Goal: Task Accomplishment & Management: Complete application form

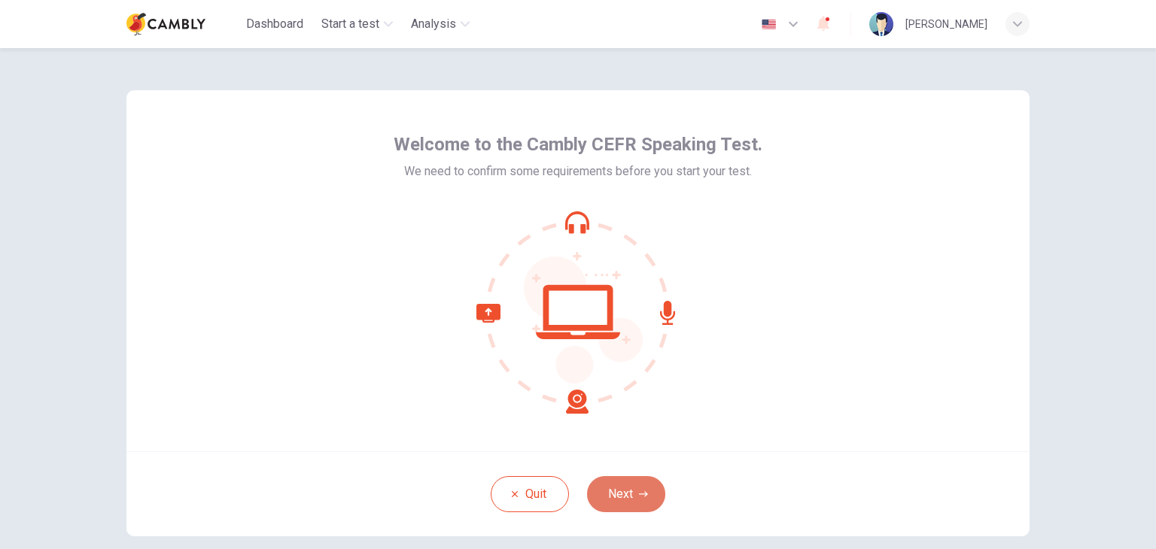
click at [626, 501] on button "Next" at bounding box center [626, 494] width 78 height 36
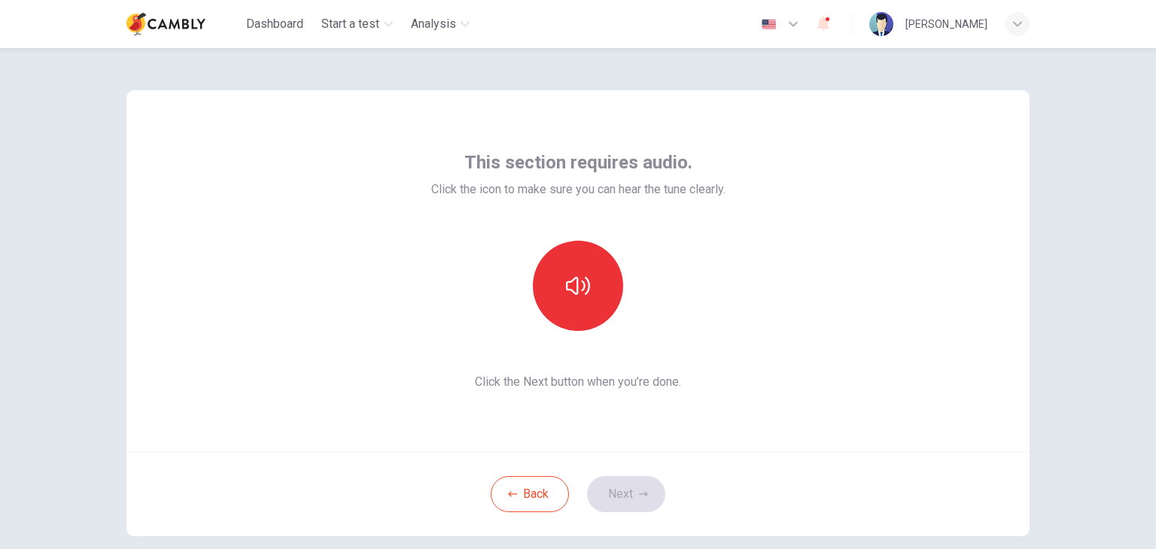
click at [459, 299] on div at bounding box center [578, 286] width 294 height 90
click at [566, 277] on icon "button" at bounding box center [578, 286] width 24 height 24
click at [608, 489] on button "Next" at bounding box center [626, 494] width 78 height 36
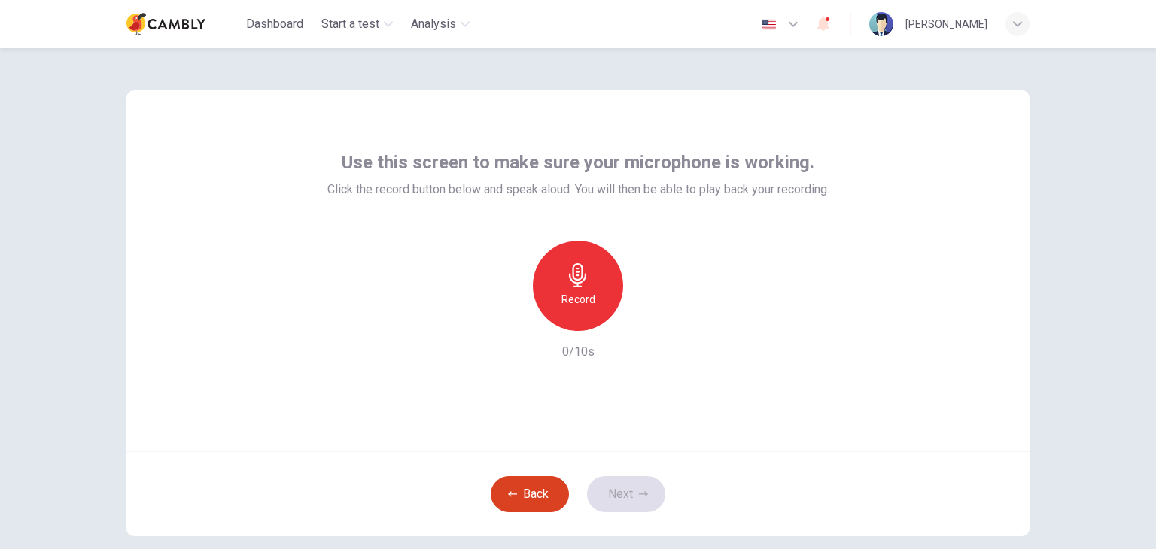
click at [518, 500] on button "Back" at bounding box center [530, 494] width 78 height 36
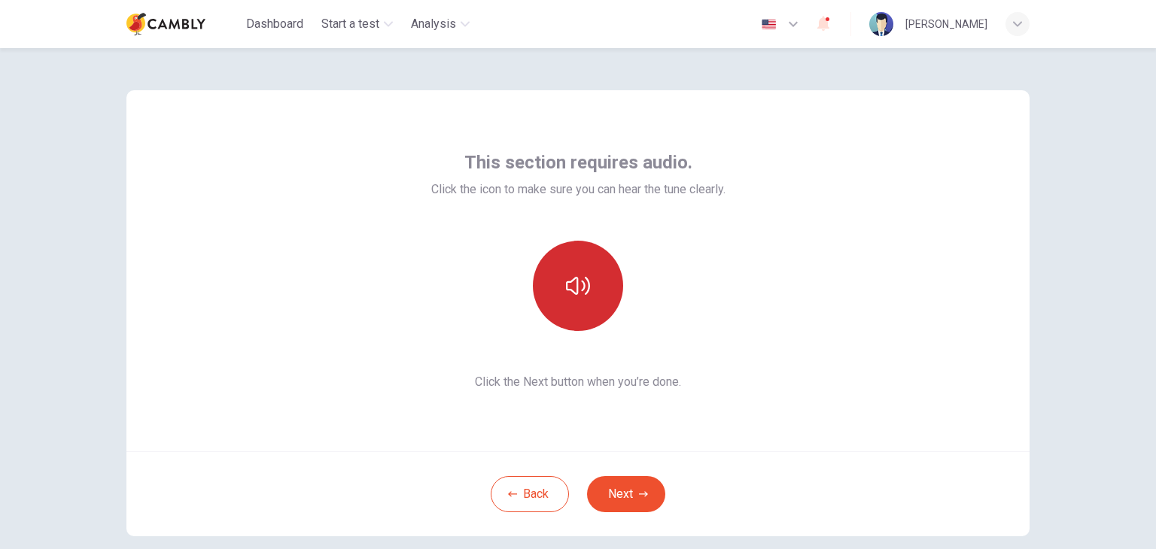
click at [585, 275] on icon "button" at bounding box center [578, 286] width 24 height 24
click at [814, 28] on icon "button" at bounding box center [823, 23] width 18 height 18
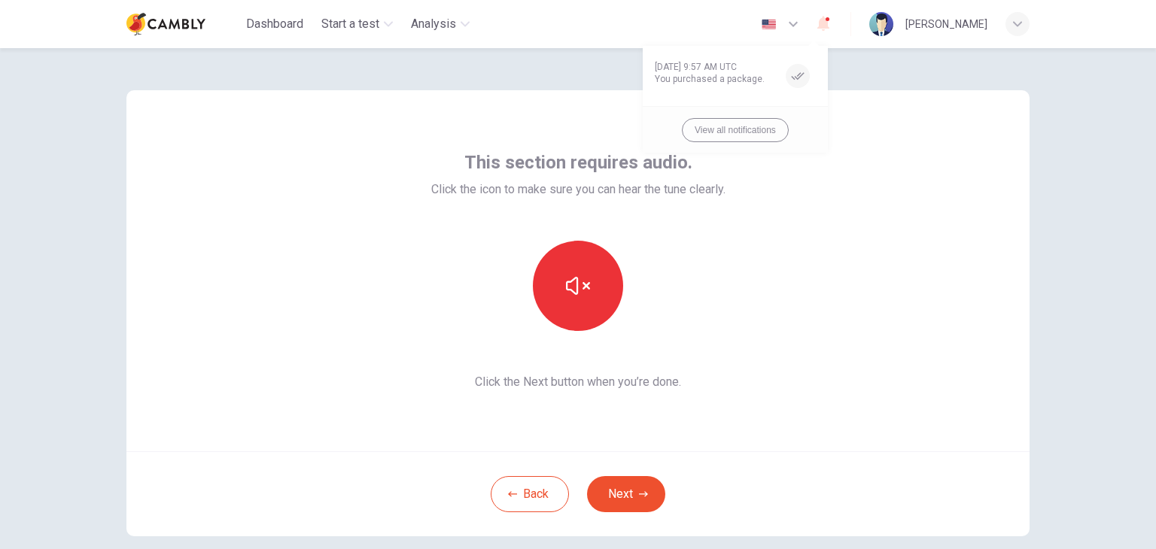
click at [760, 195] on div at bounding box center [578, 274] width 1156 height 549
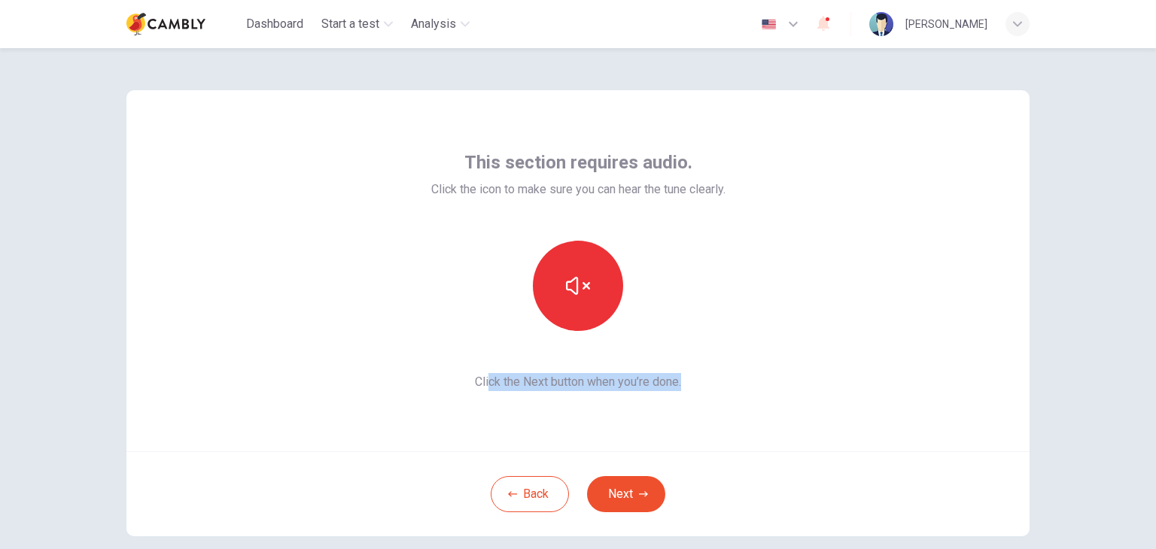
drag, startPoint x: 483, startPoint y: 383, endPoint x: 707, endPoint y: 394, distance: 224.5
click at [707, 394] on div "This section requires audio. Click the icon to make sure you can hear the tune …" at bounding box center [577, 270] width 903 height 361
click at [719, 258] on div at bounding box center [578, 286] width 294 height 90
click at [0, 112] on div "This section requires audio. Click the icon to make sure you can hear the tune …" at bounding box center [578, 298] width 1156 height 501
click at [608, 488] on button "Next" at bounding box center [626, 494] width 78 height 36
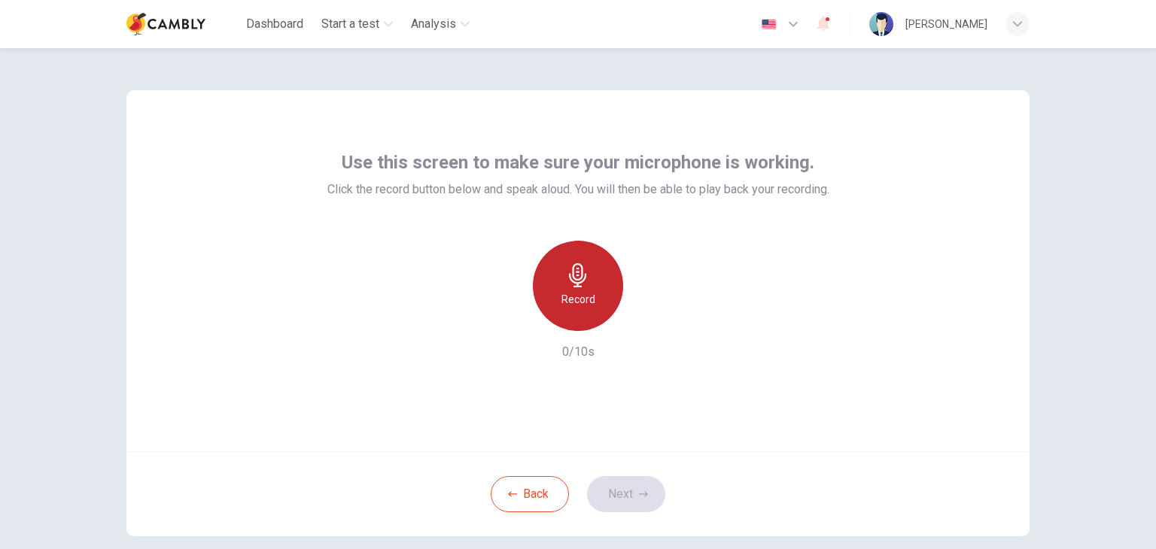
click at [588, 299] on h6 "Record" at bounding box center [578, 299] width 34 height 18
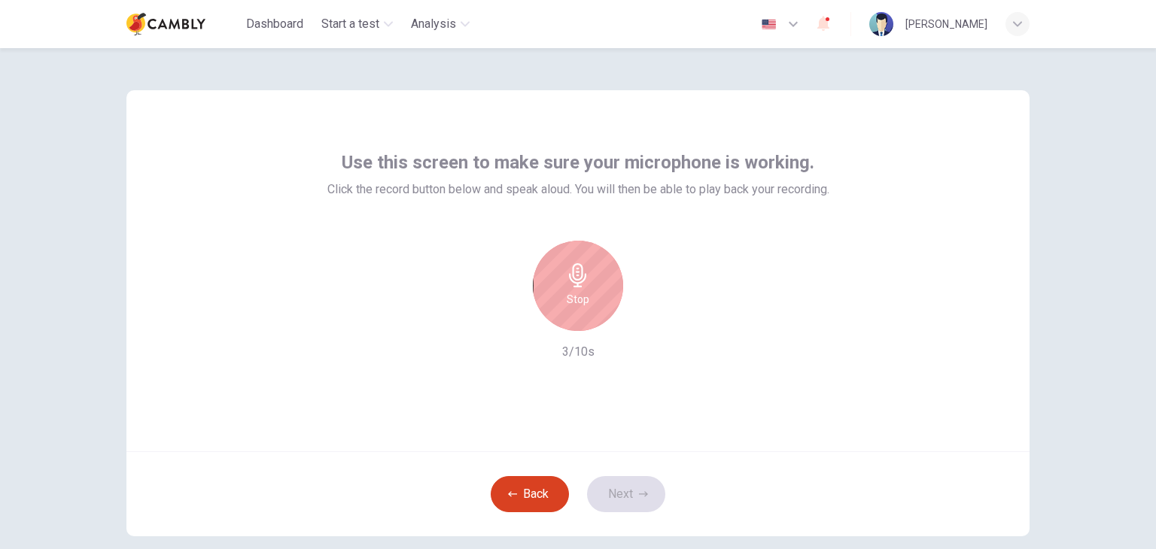
click at [520, 497] on button "Back" at bounding box center [530, 494] width 78 height 36
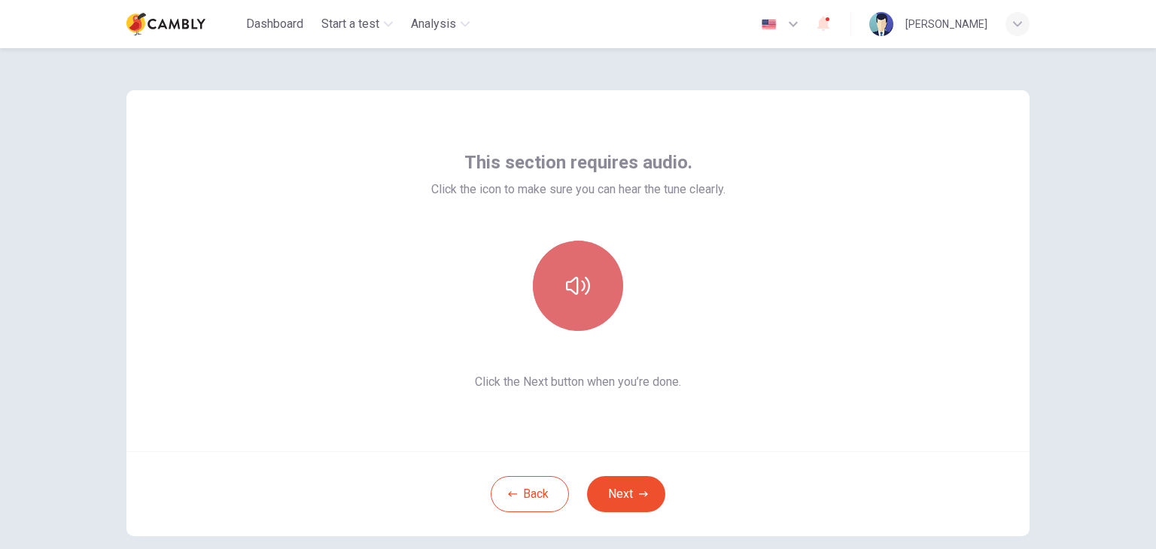
click at [588, 277] on button "button" at bounding box center [578, 286] width 90 height 90
click at [567, 298] on button "button" at bounding box center [578, 286] width 90 height 90
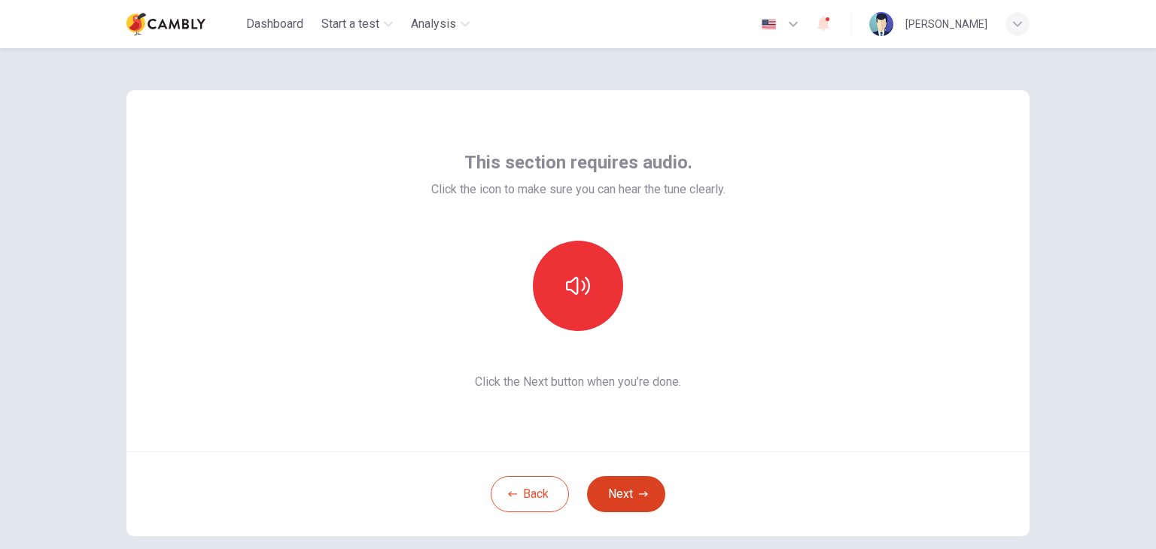
click at [618, 499] on button "Next" at bounding box center [626, 494] width 78 height 36
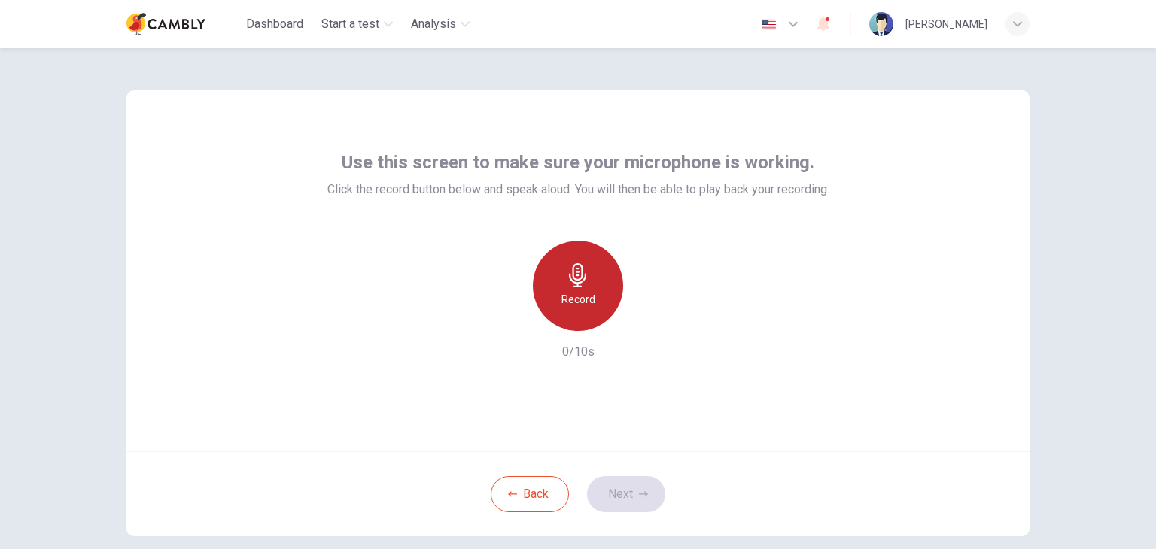
click at [590, 293] on div "Record" at bounding box center [578, 286] width 90 height 90
click at [590, 293] on div "Stop" at bounding box center [578, 286] width 90 height 90
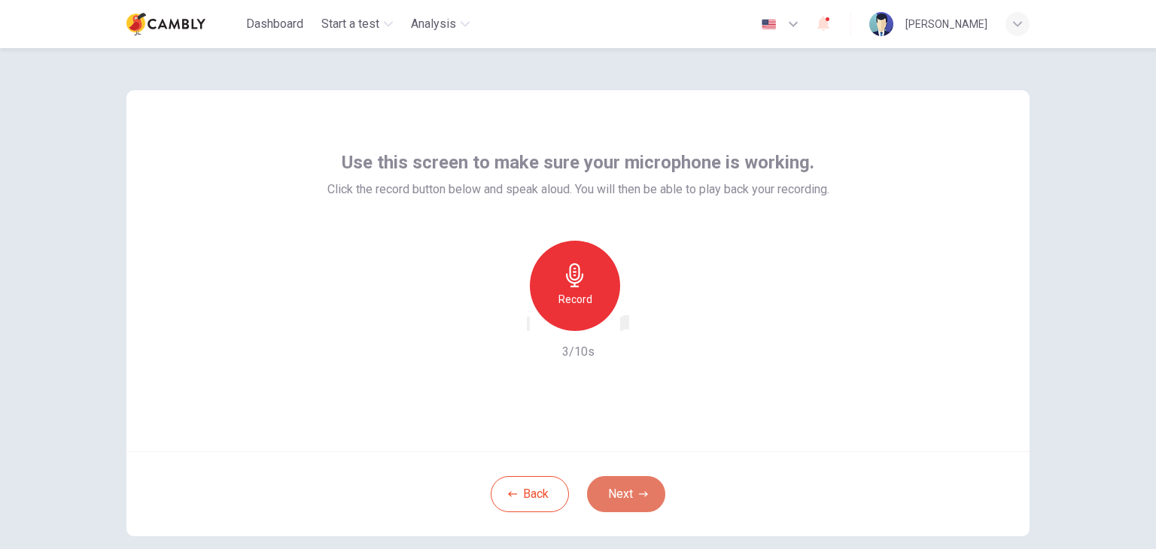
click at [627, 482] on button "Next" at bounding box center [626, 494] width 78 height 36
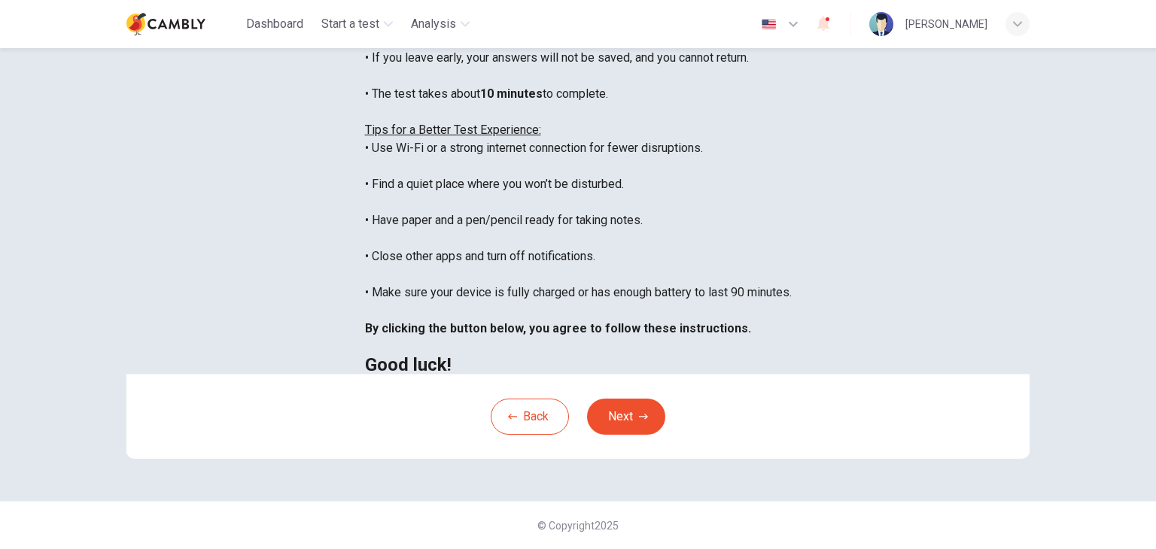
scroll to position [193, 0]
click at [635, 435] on button "Next" at bounding box center [626, 417] width 78 height 36
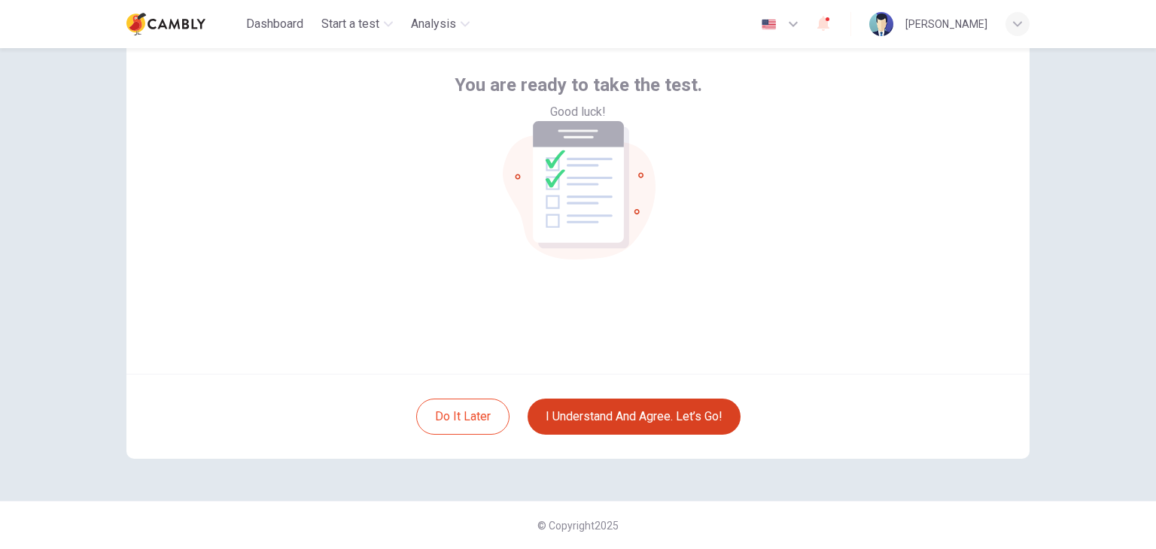
scroll to position [78, 0]
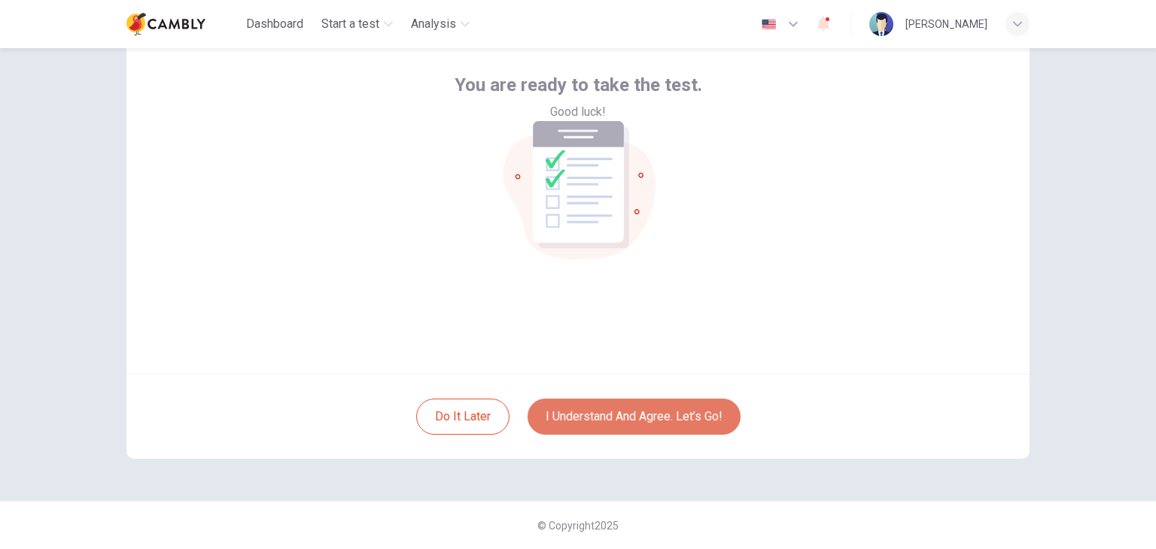
click at [612, 405] on button "I understand and agree. Let’s go!" at bounding box center [633, 417] width 213 height 36
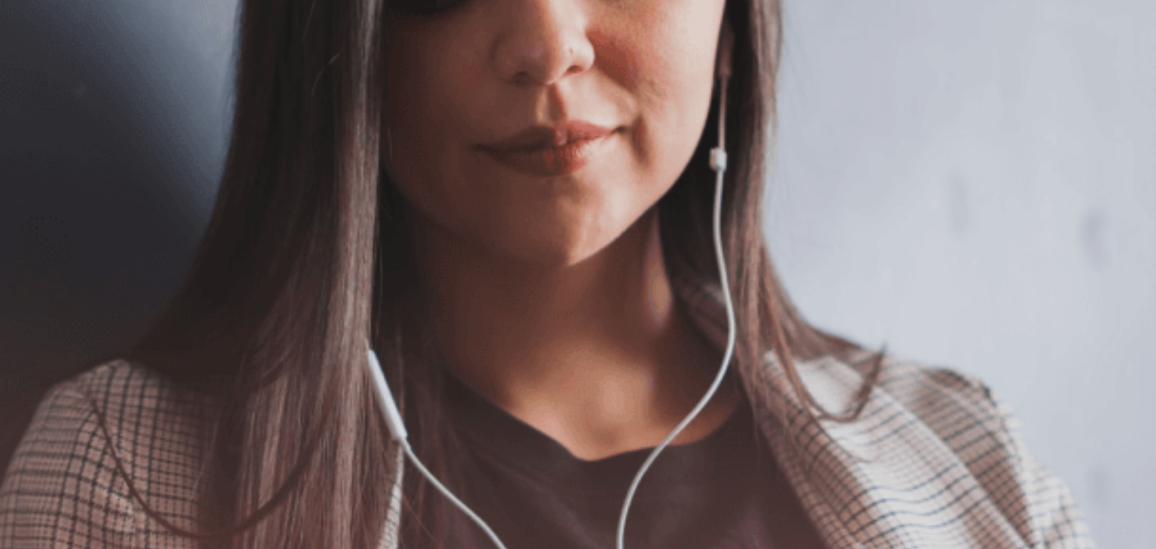
click at [43, 78] on button "Continue" at bounding box center [21, 106] width 43 height 56
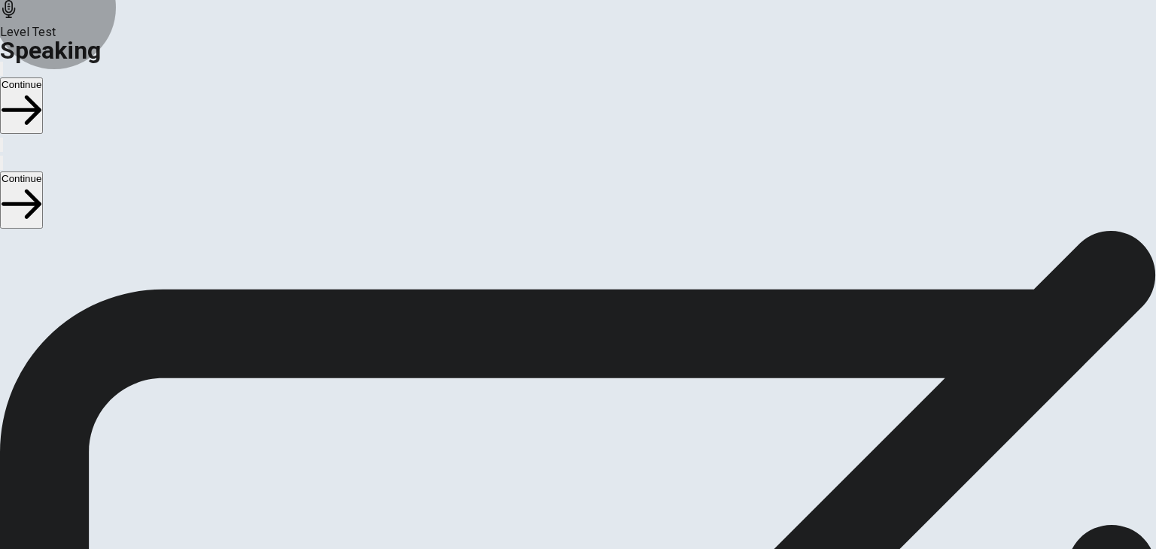
click at [561, 532] on button "Play Audio" at bounding box center [559, 539] width 3 height 14
click at [600, 479] on div at bounding box center [577, 504] width 45 height 50
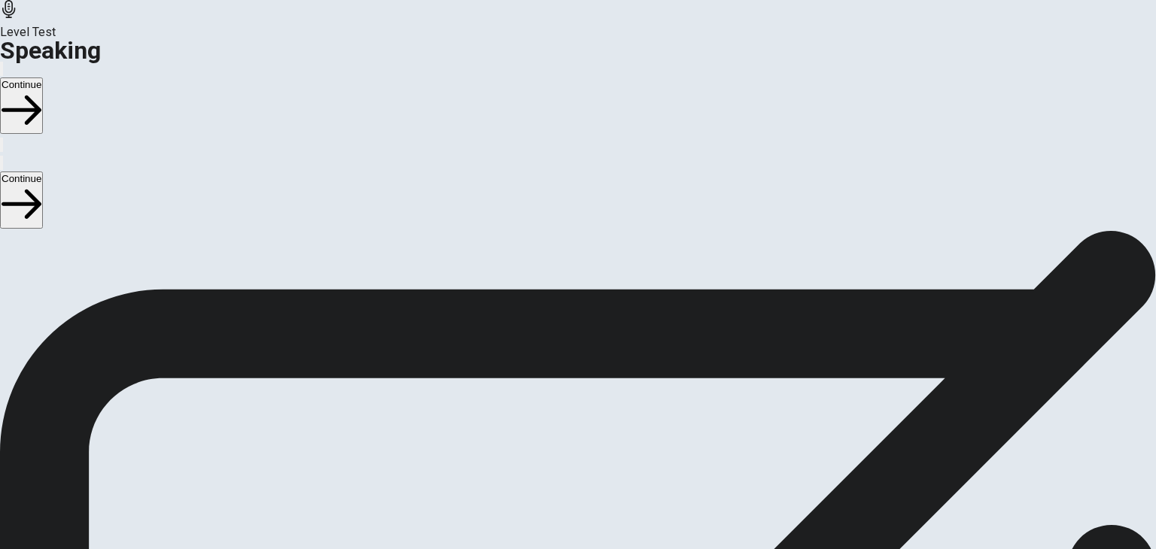
click at [713, 411] on div "00:00:12 Record Again" at bounding box center [578, 507] width 1156 height 193
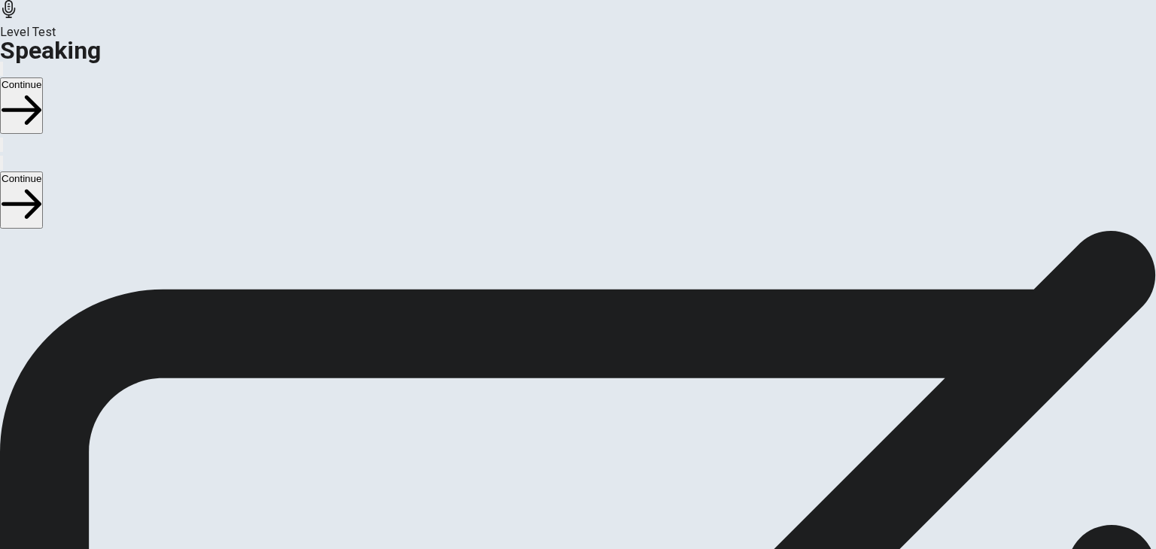
click at [43, 78] on button "Continue" at bounding box center [21, 106] width 43 height 56
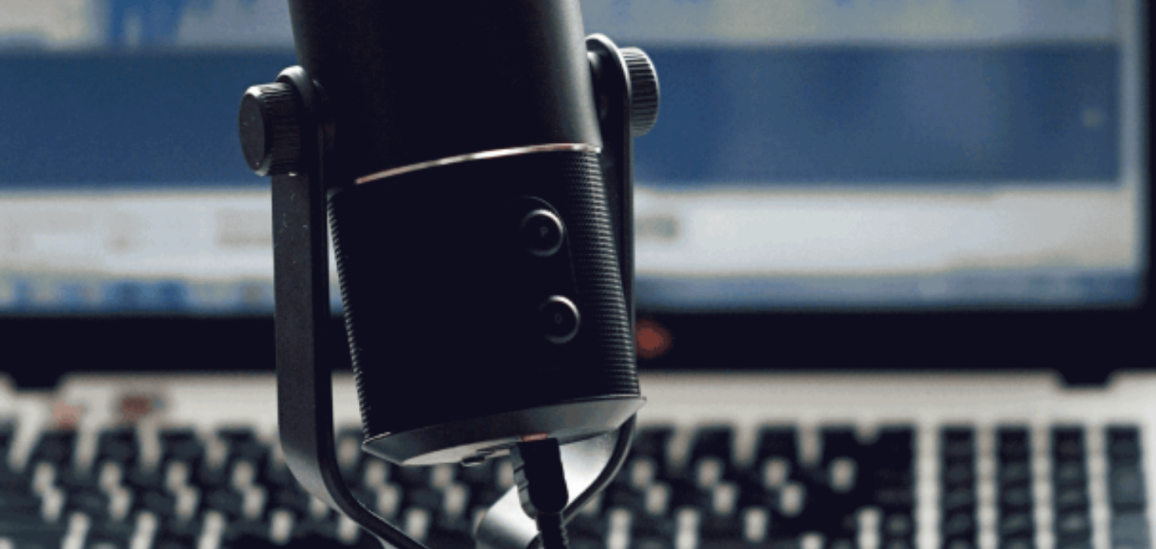
click at [43, 78] on button "Continue" at bounding box center [21, 106] width 43 height 56
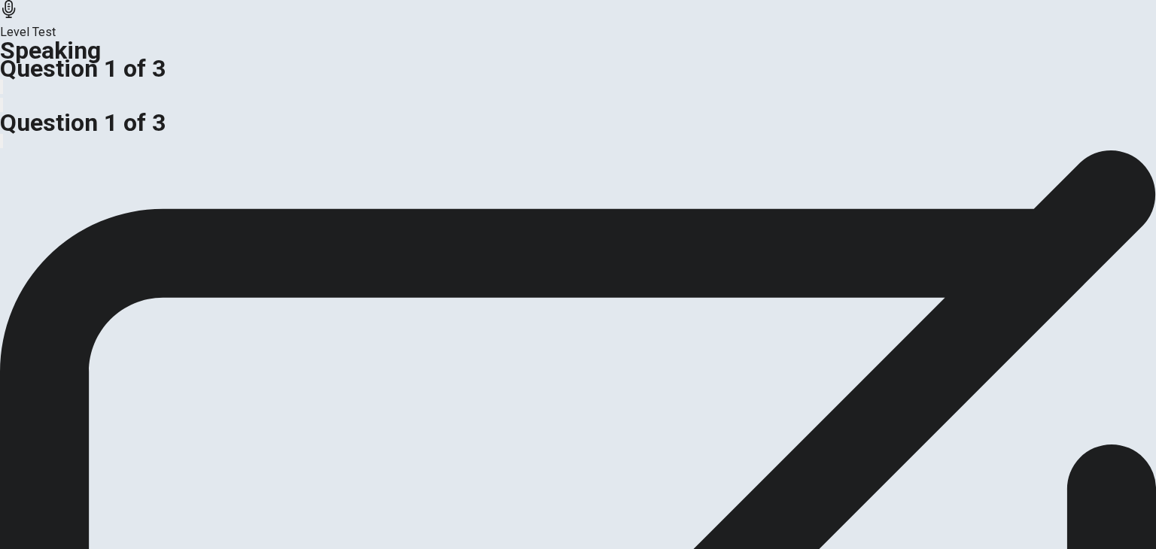
scroll to position [111, 0]
drag, startPoint x: 1015, startPoint y: 23, endPoint x: 691, endPoint y: 4, distance: 324.8
click at [3, 98] on button "button" at bounding box center [1, 105] width 3 height 14
